Goal: Information Seeking & Learning: Learn about a topic

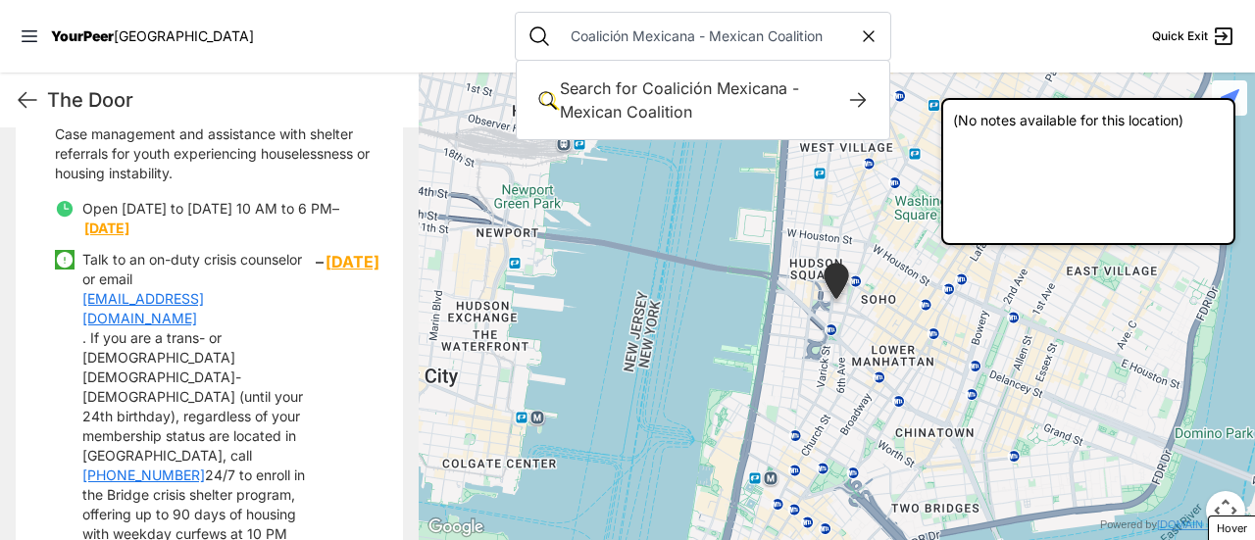
drag, startPoint x: 629, startPoint y: 36, endPoint x: 0, endPoint y: -6, distance: 630.7
click at [0, 0] on html "View map Close panel YourPeer NYC Quick Exit Single Adult Families Soup Kitchen…" at bounding box center [627, 270] width 1255 height 540
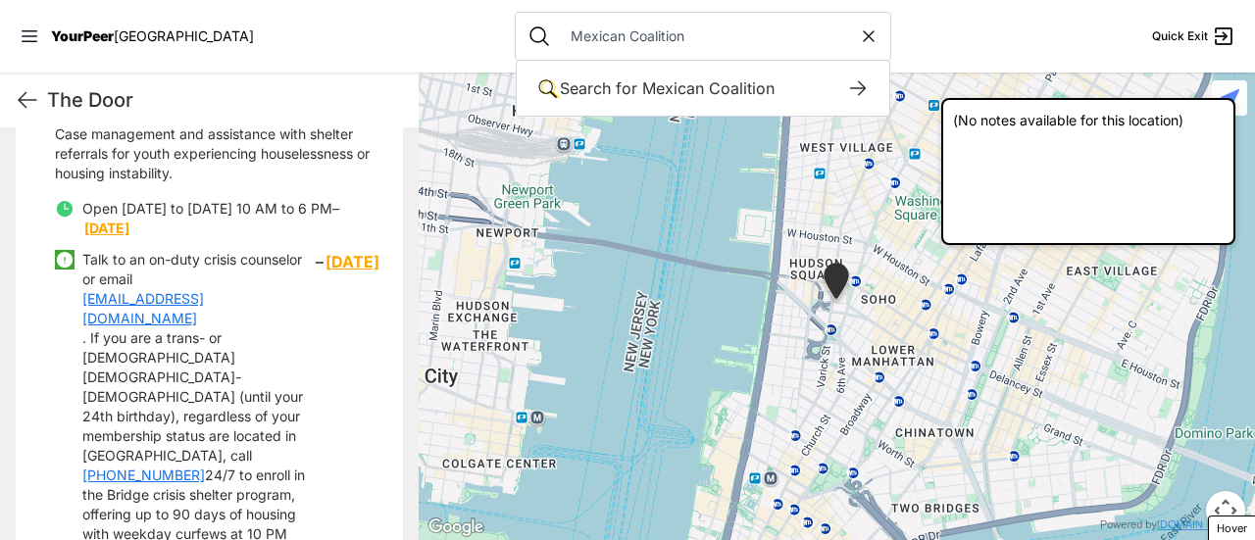
type input "Mexican Coalition"
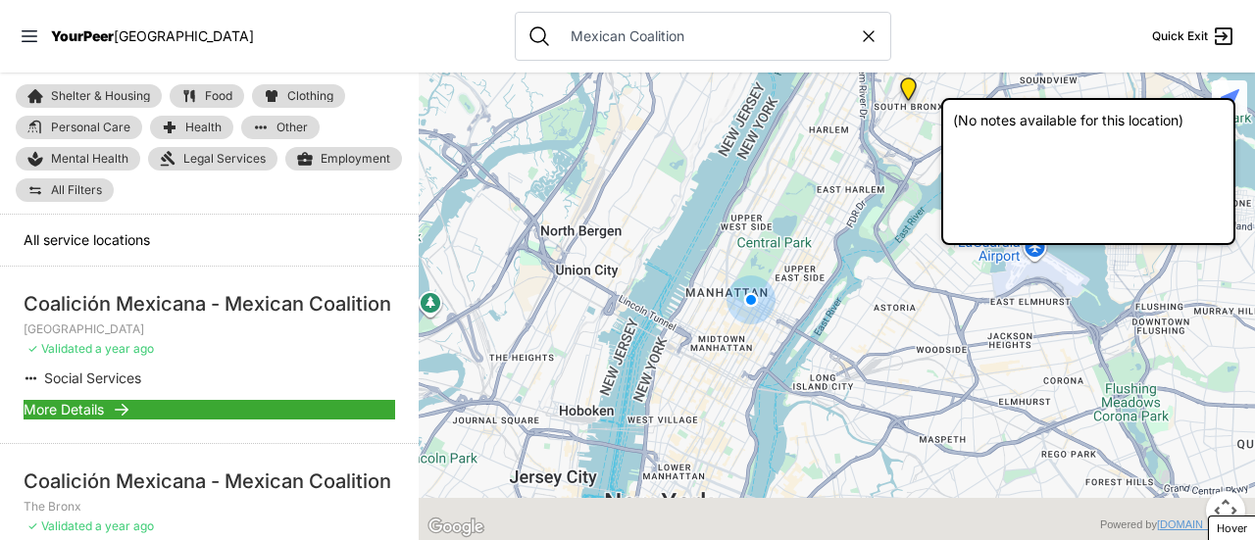
drag, startPoint x: 706, startPoint y: 342, endPoint x: 700, endPoint y: 209, distance: 133.4
click at [710, 228] on div at bounding box center [837, 307] width 836 height 468
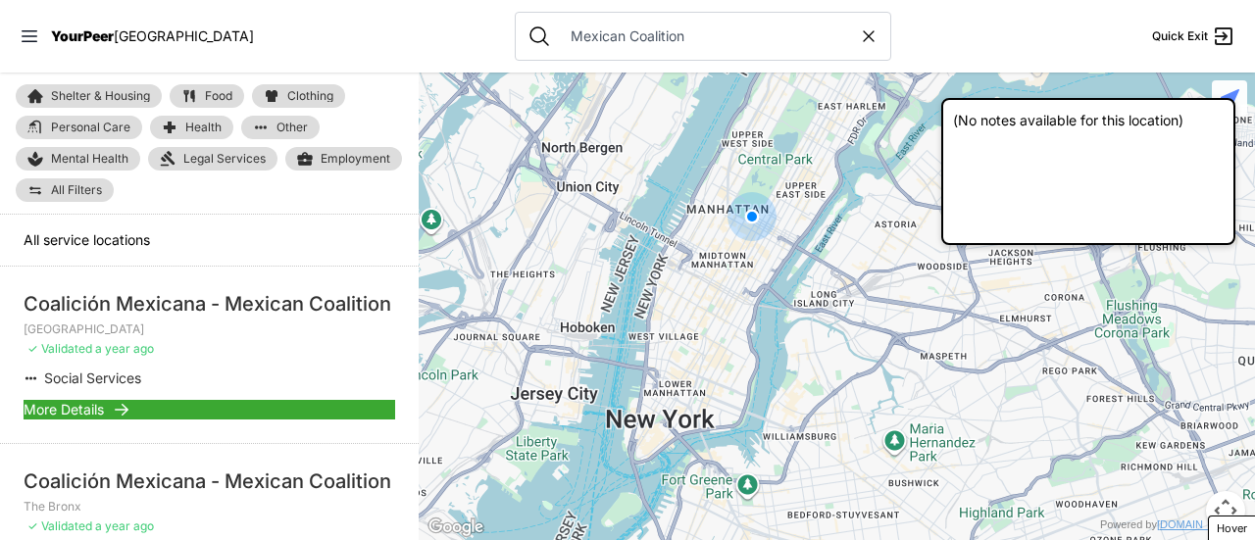
drag, startPoint x: 729, startPoint y: 422, endPoint x: 697, endPoint y: 260, distance: 165.9
click at [708, 311] on div at bounding box center [837, 307] width 836 height 468
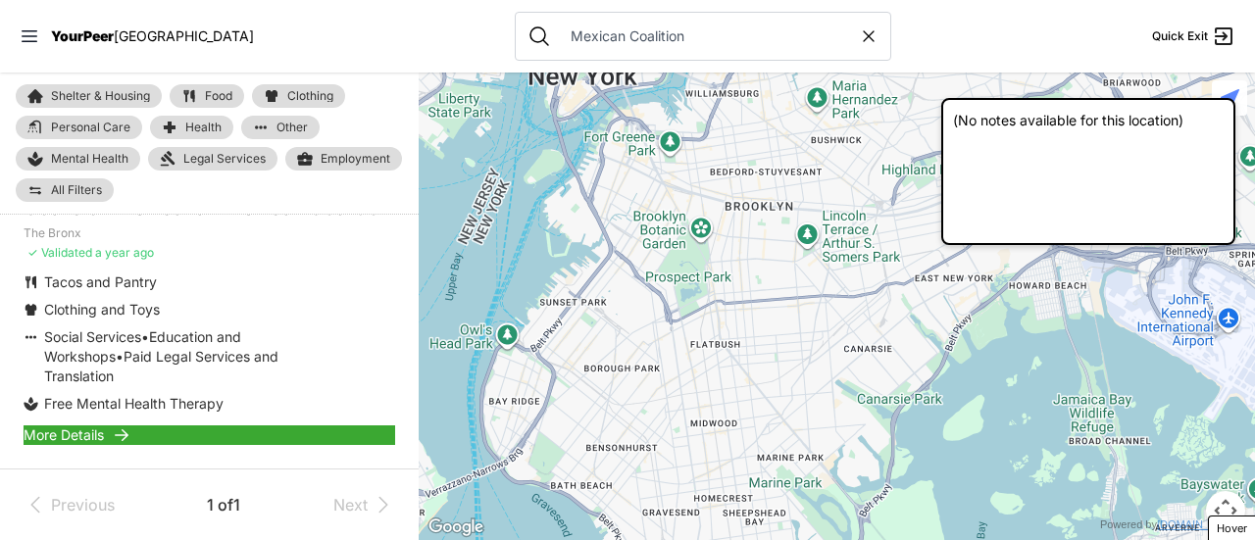
scroll to position [325, 0]
click at [69, 434] on span "More Details" at bounding box center [64, 435] width 80 height 20
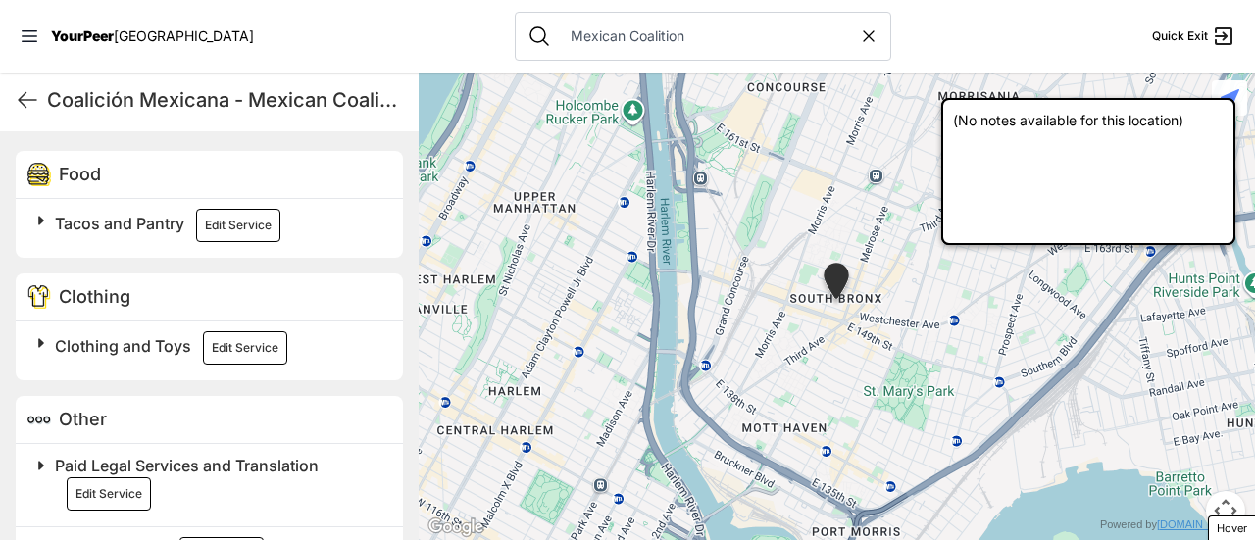
scroll to position [490, 0]
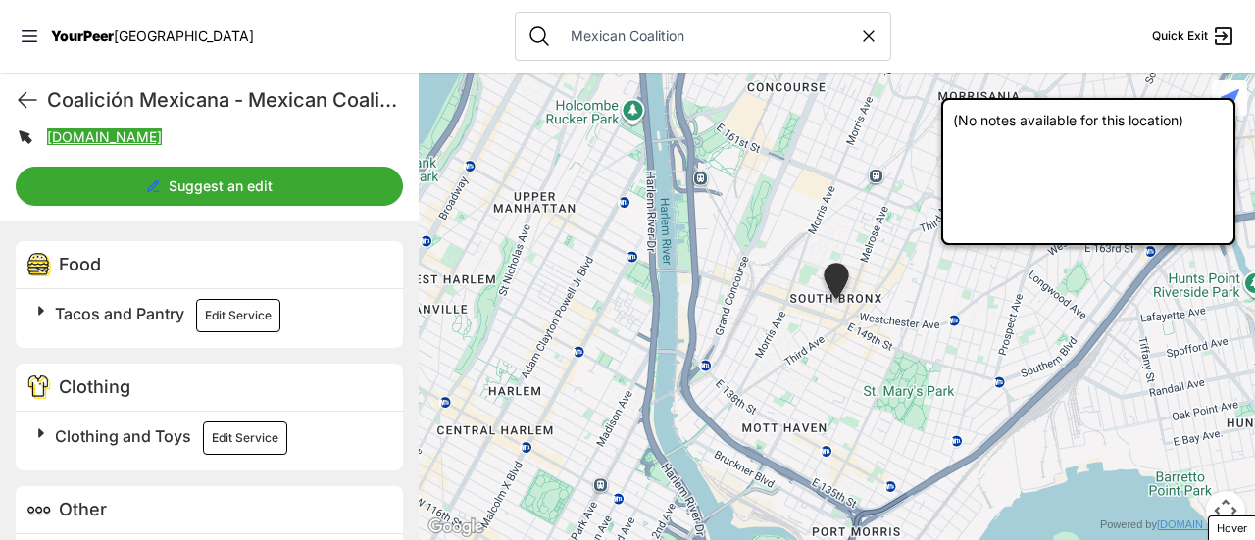
click at [84, 320] on span "Tacos and Pantry" at bounding box center [119, 314] width 129 height 20
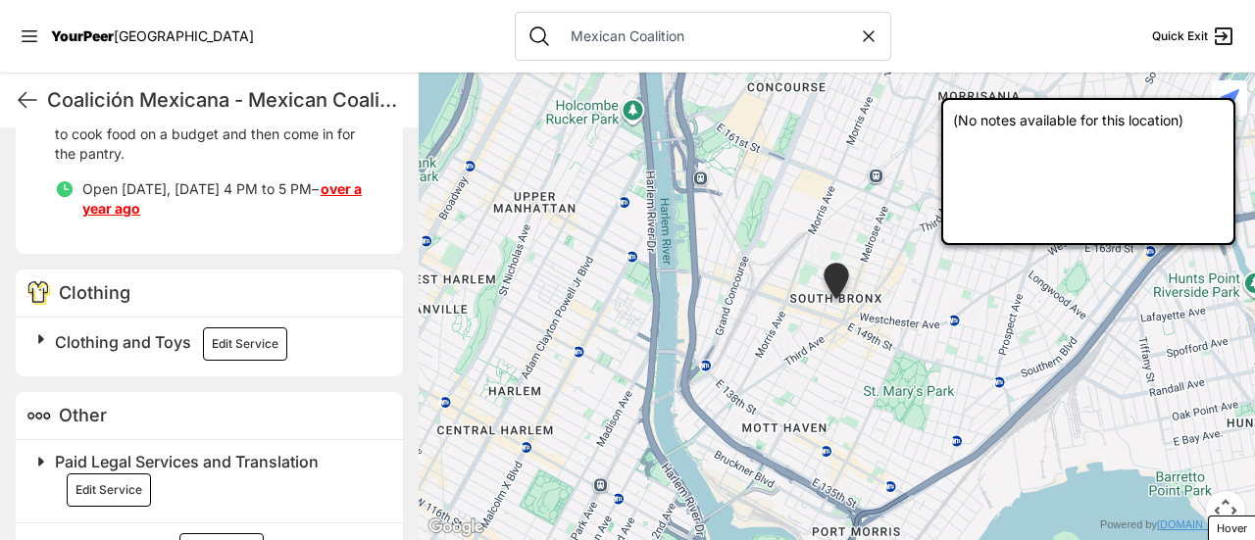
click at [122, 338] on span "Clothing and Toys" at bounding box center [123, 342] width 136 height 20
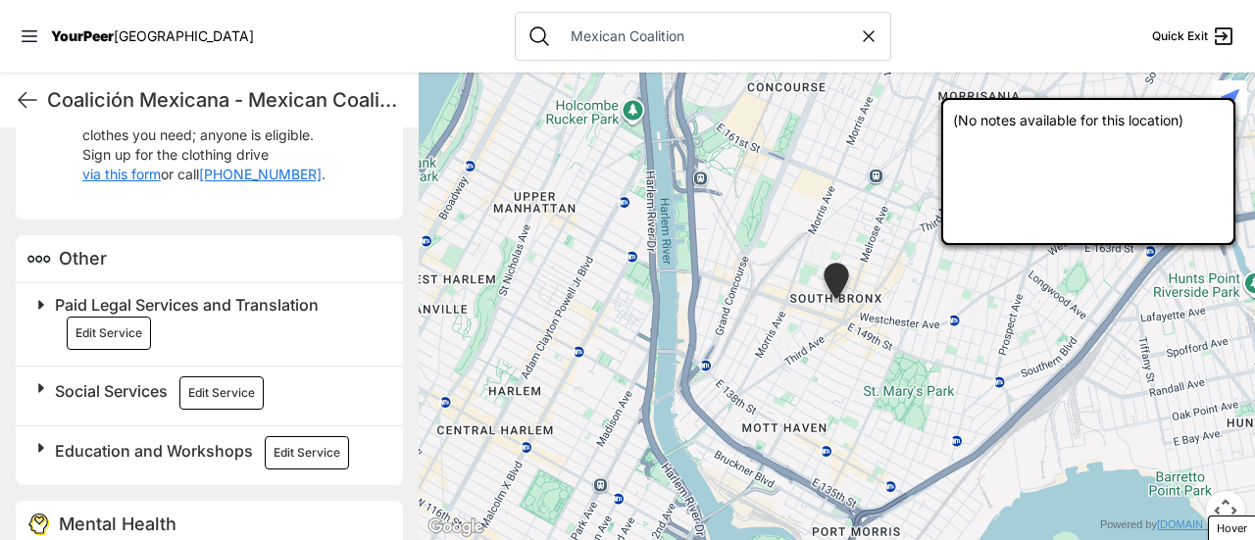
click at [233, 337] on h2 "Paid Legal Services and Translation Edit Service" at bounding box center [217, 321] width 324 height 57
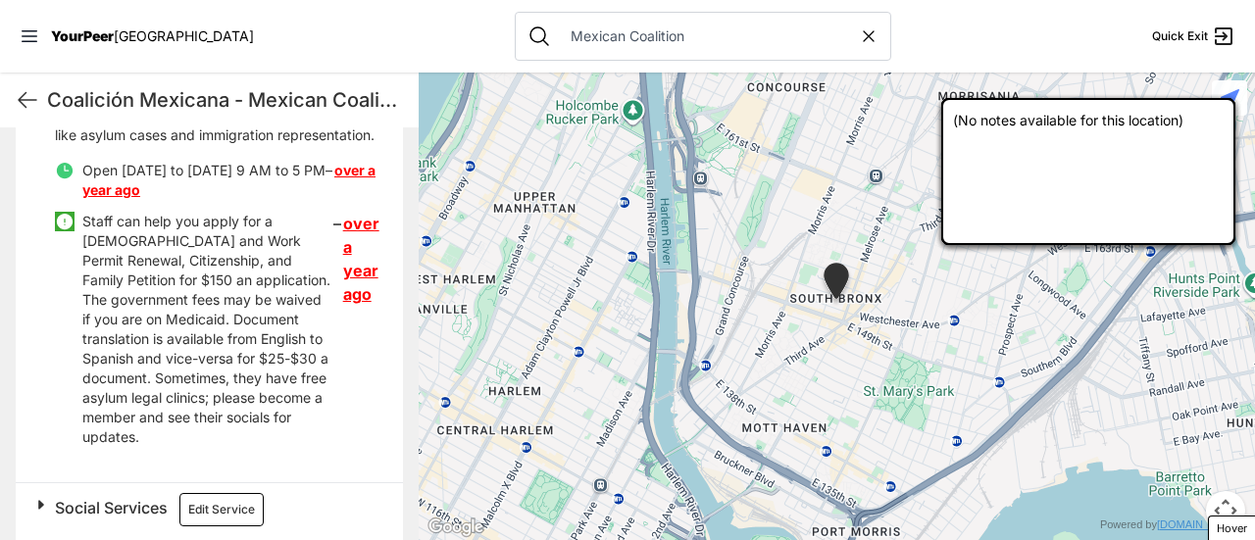
scroll to position [1568, 0]
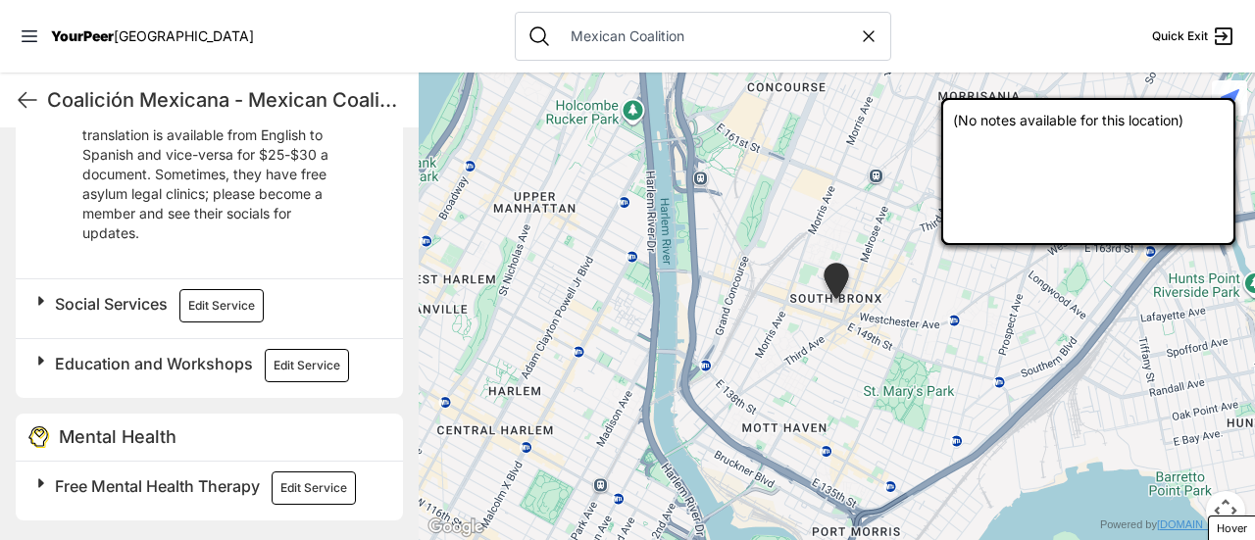
click at [132, 314] on span "Social Services" at bounding box center [111, 304] width 113 height 20
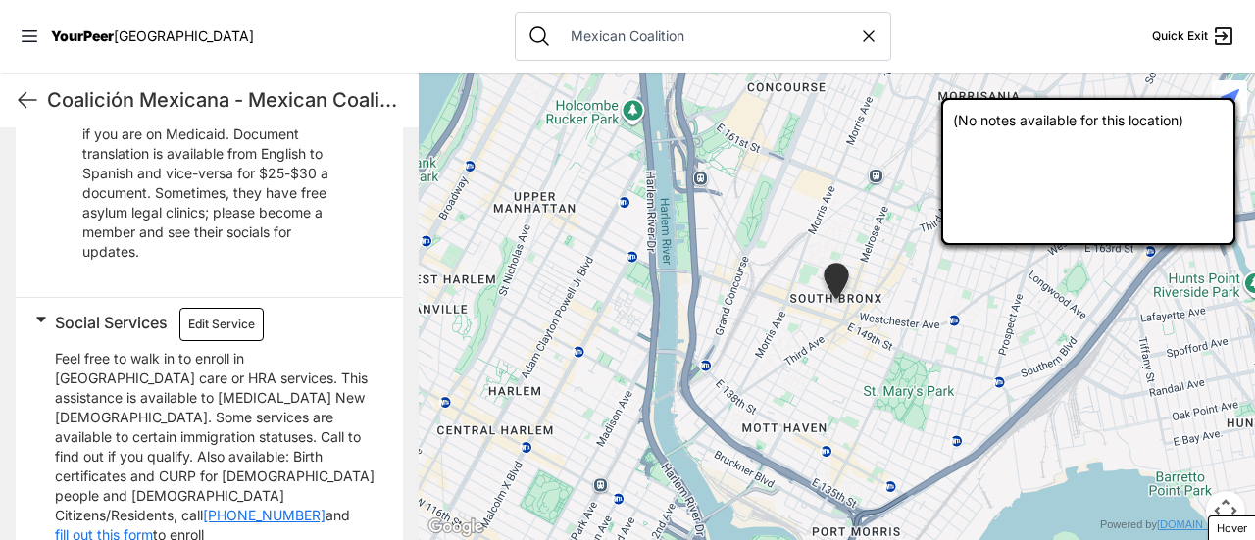
scroll to position [1978, 0]
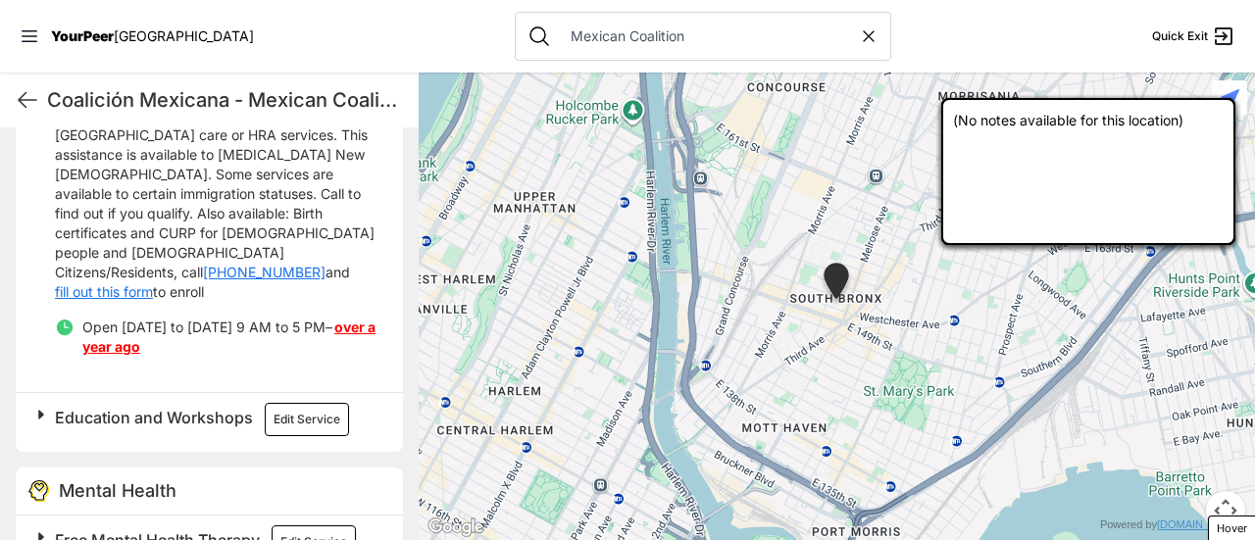
drag, startPoint x: 147, startPoint y: 409, endPoint x: 223, endPoint y: 411, distance: 75.5
click at [147, 410] on span "Education and Workshops" at bounding box center [154, 418] width 198 height 20
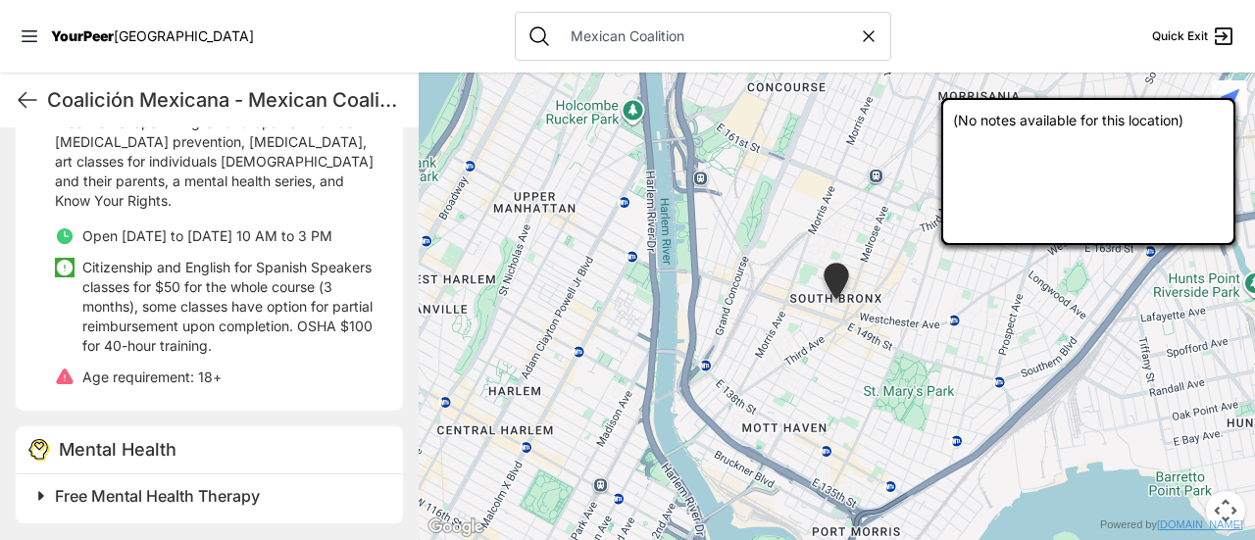
scroll to position [2260, 0]
click at [170, 495] on span "Free Mental Health Therapy" at bounding box center [157, 496] width 205 height 20
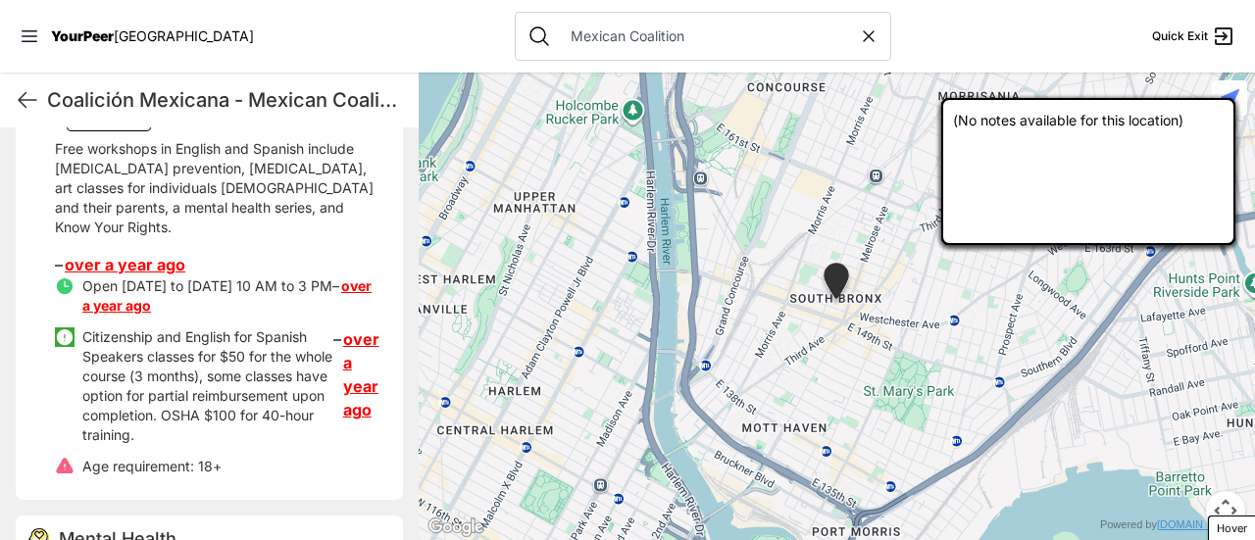
scroll to position [2367, 0]
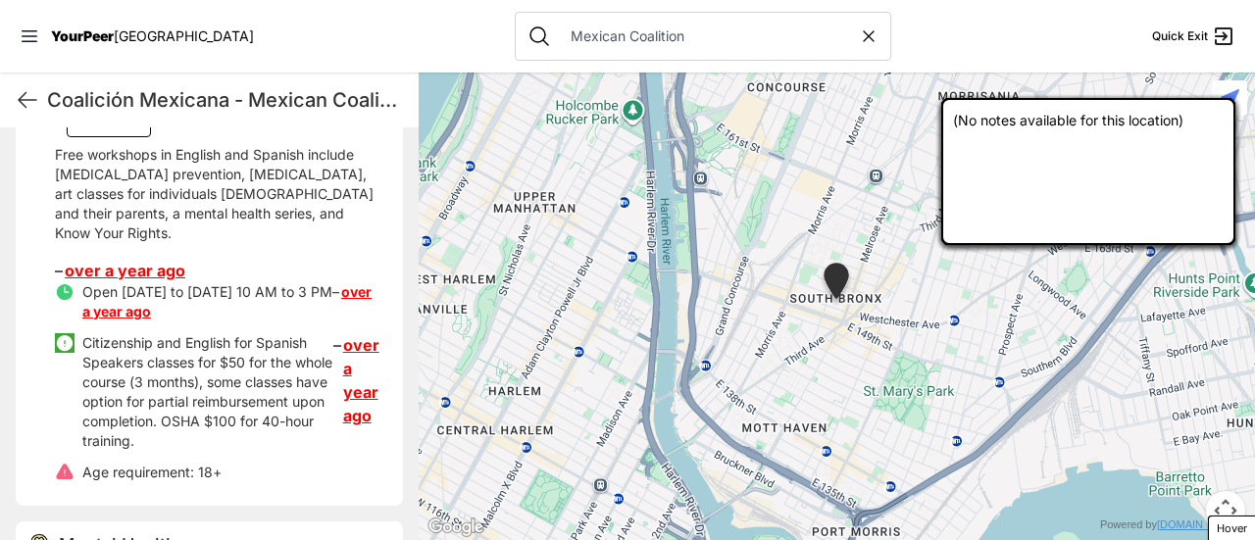
click at [128, 137] on button "Edit Service" at bounding box center [109, 120] width 84 height 33
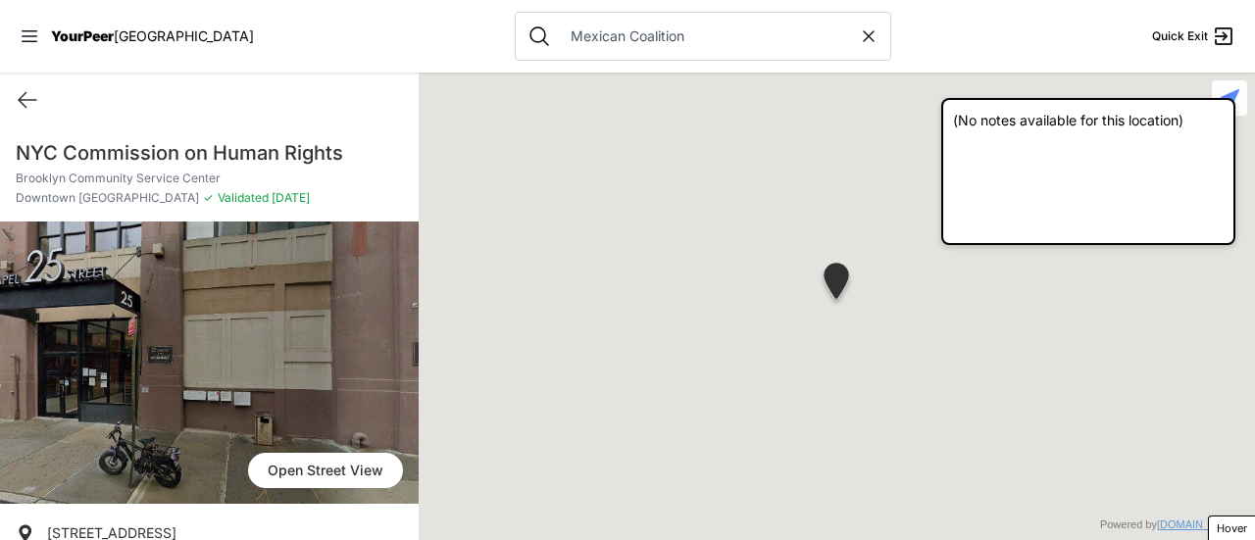
scroll to position [316, 0]
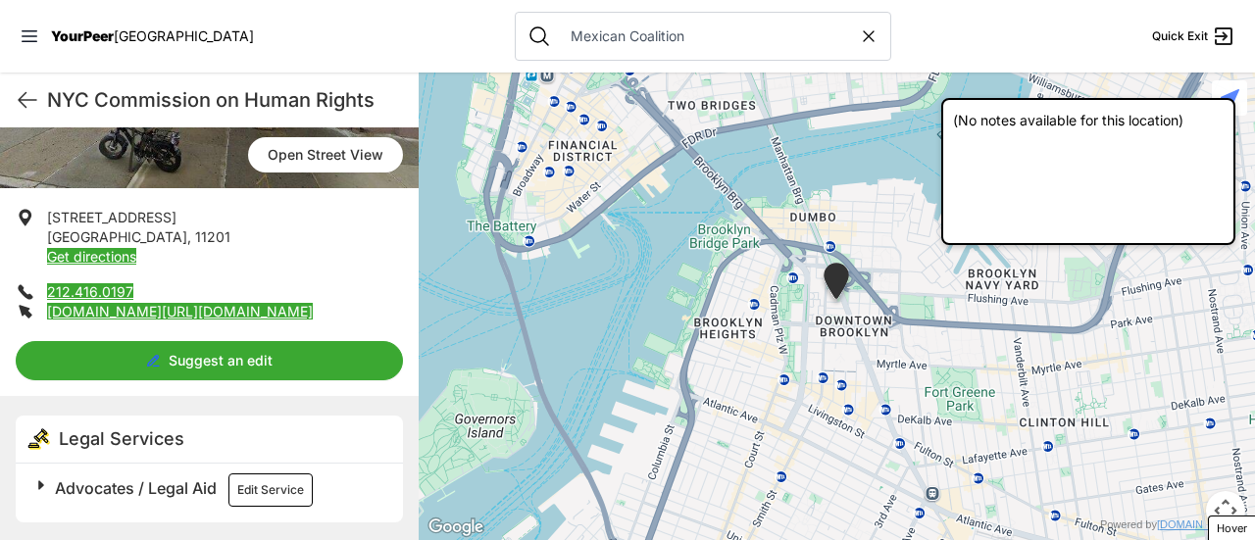
click at [155, 479] on span "Advocates / Legal Aid" at bounding box center [136, 488] width 162 height 20
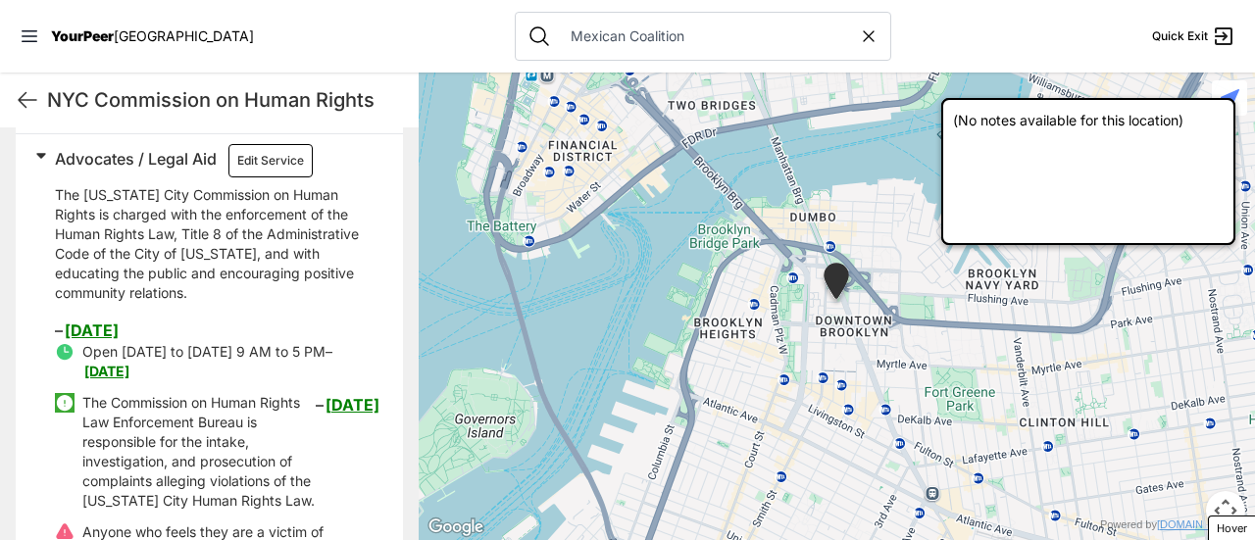
scroll to position [531, 0]
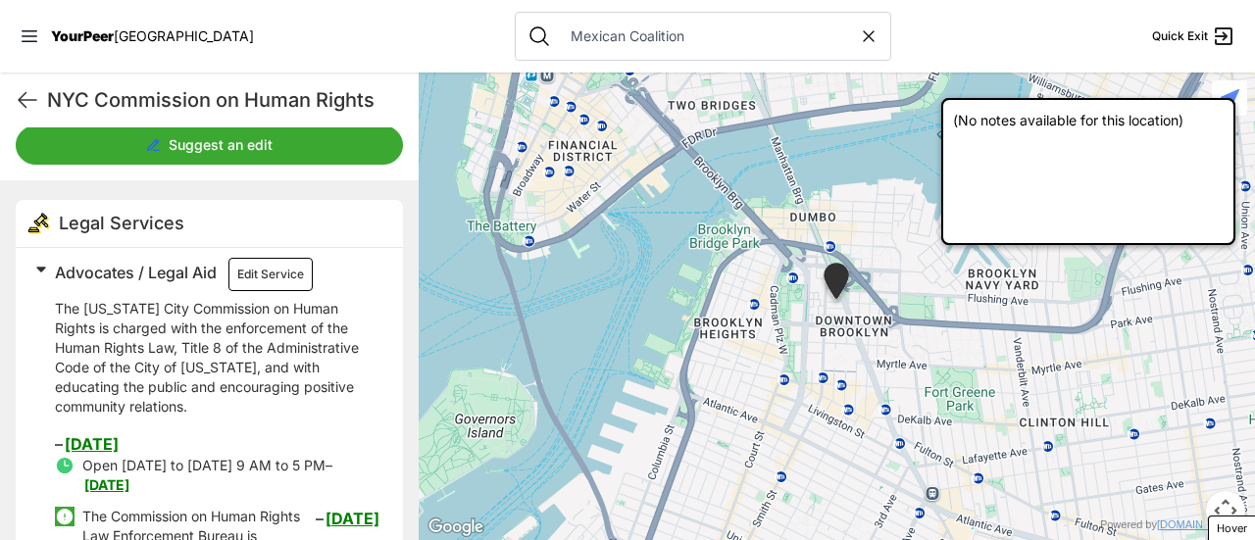
click at [279, 267] on button "Edit Service" at bounding box center [270, 274] width 84 height 33
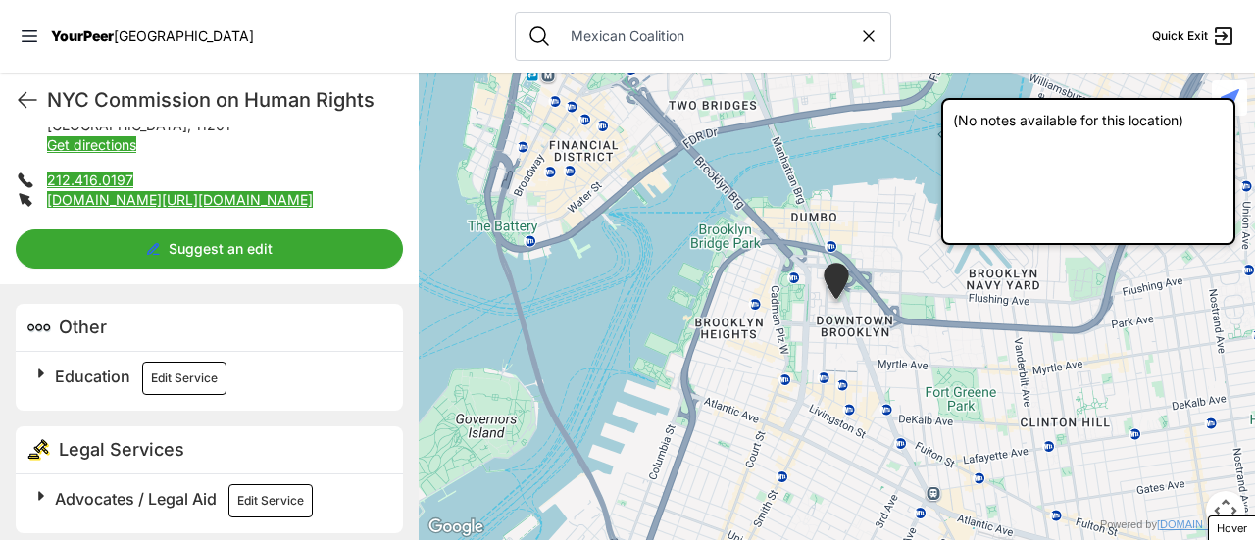
scroll to position [437, 0]
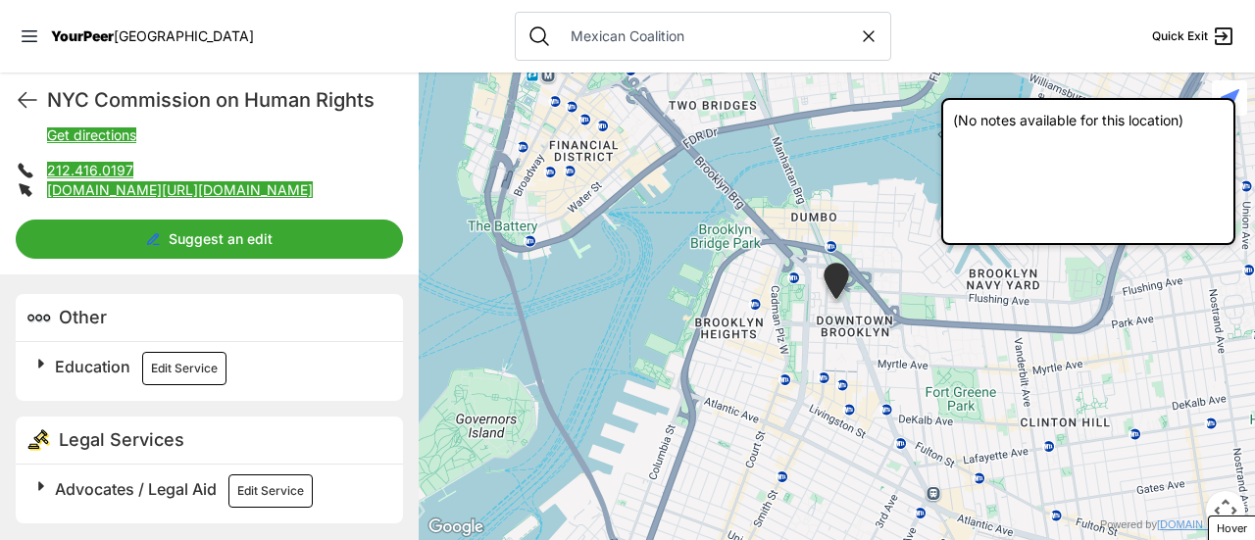
click at [113, 502] on h2 "Advocates / Legal Aid Edit Service" at bounding box center [217, 490] width 324 height 33
click at [116, 364] on span "Education" at bounding box center [92, 367] width 75 height 20
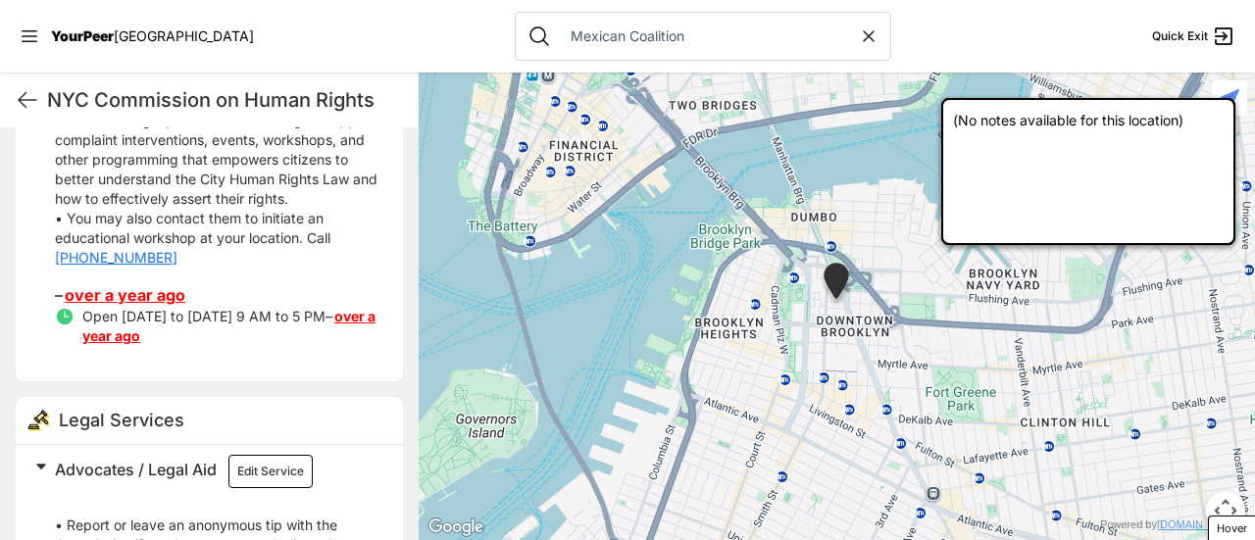
scroll to position [641, 0]
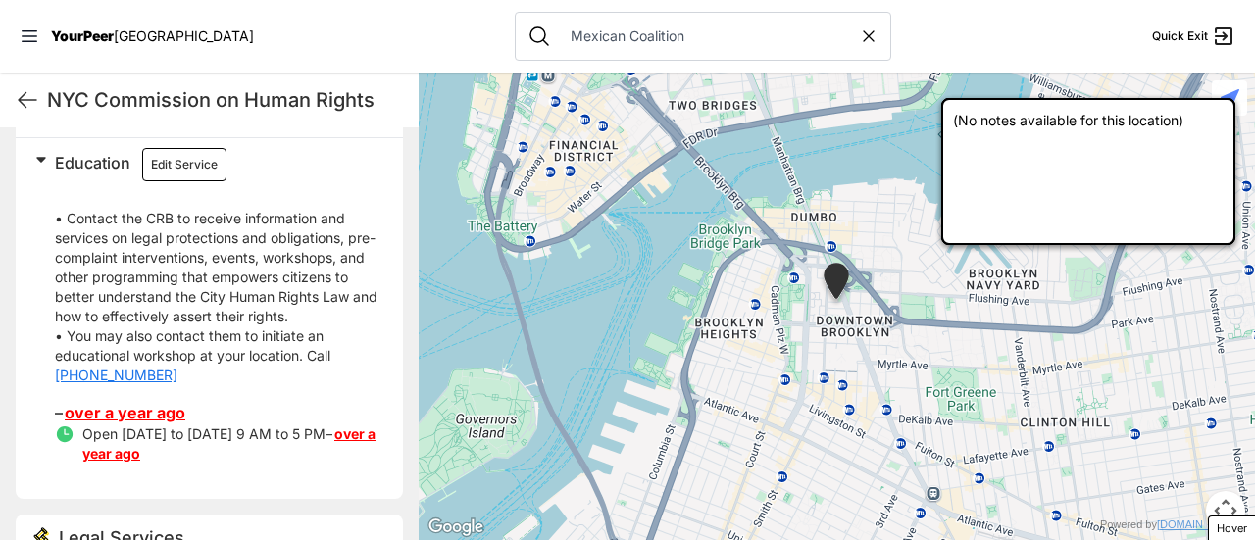
click at [139, 411] on link "over a year ago" at bounding box center [125, 413] width 121 height 20
